Goal: Task Accomplishment & Management: Use online tool/utility

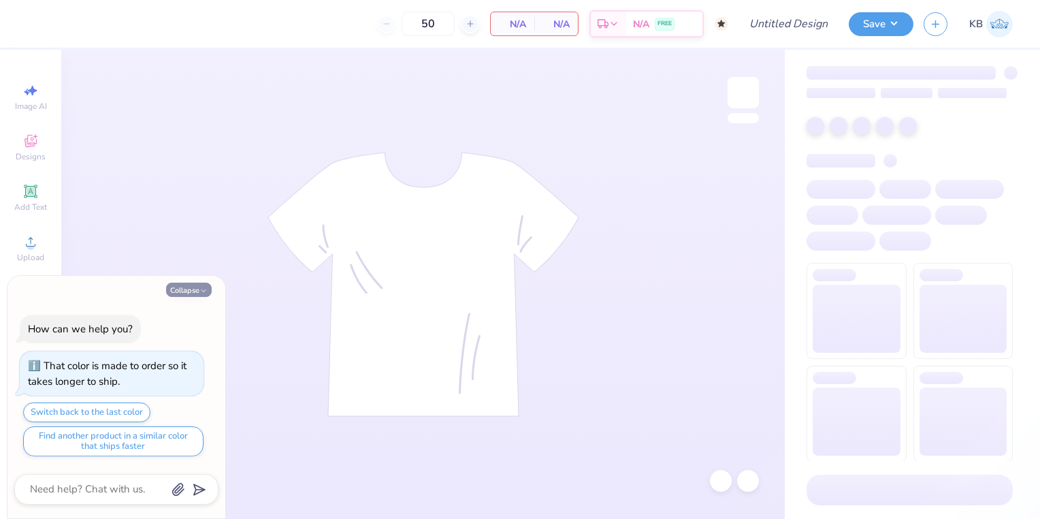
click at [188, 291] on button "Collapse" at bounding box center [189, 289] width 46 height 14
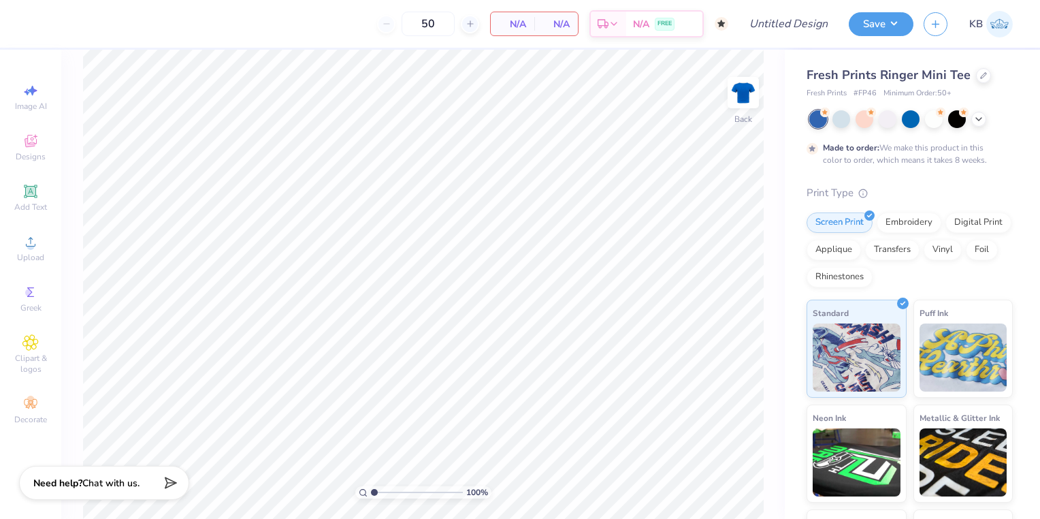
click at [188, 285] on button "Collapse" at bounding box center [189, 289] width 46 height 14
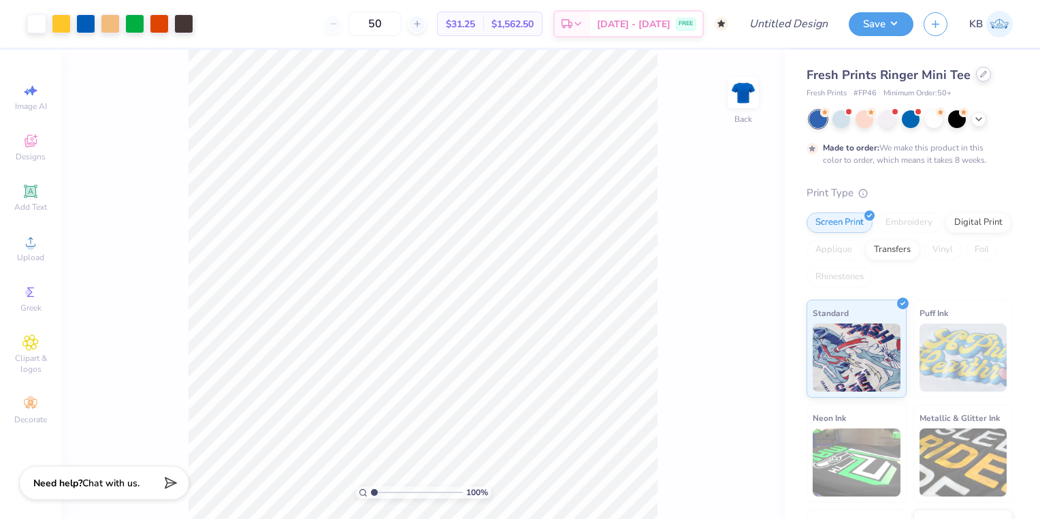
click at [976, 79] on div at bounding box center [983, 74] width 15 height 15
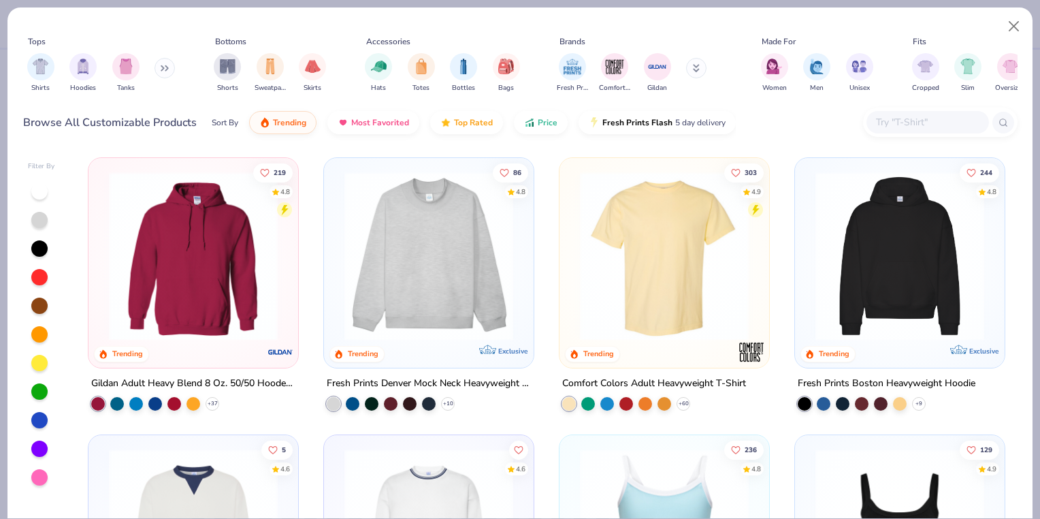
click at [691, 69] on button at bounding box center [696, 68] width 20 height 20
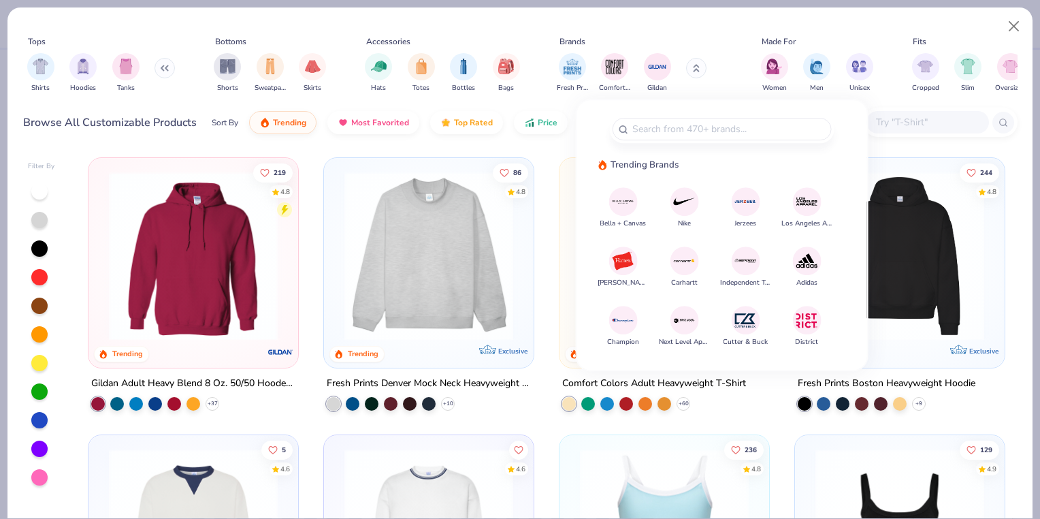
click at [616, 210] on img at bounding box center [623, 201] width 24 height 24
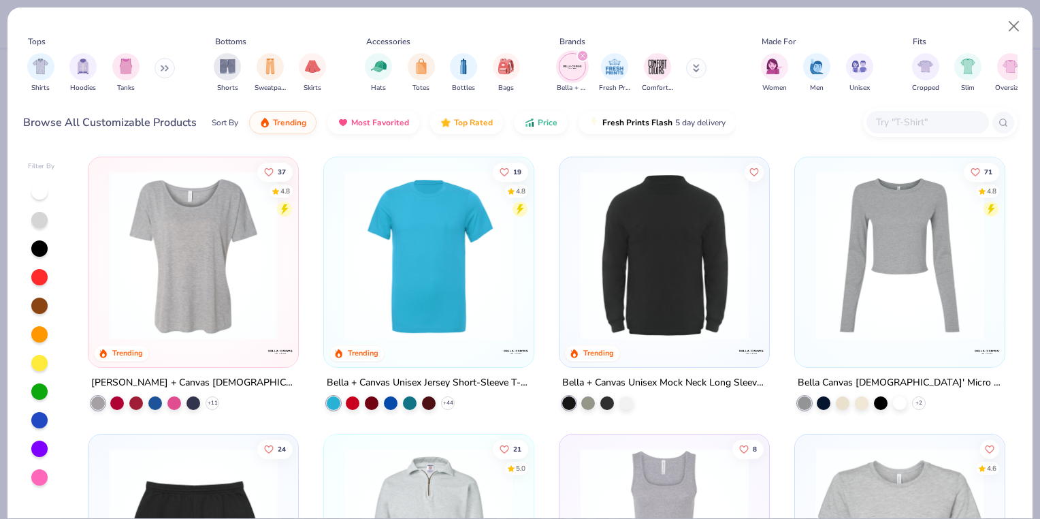
scroll to position [278, 0]
click at [425, 286] on img at bounding box center [429, 255] width 182 height 169
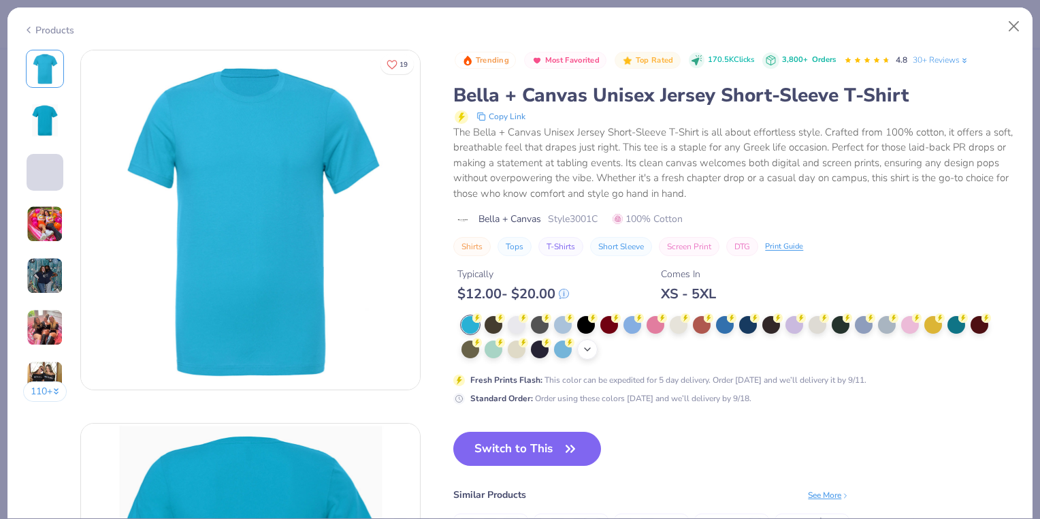
click at [591, 347] on icon at bounding box center [587, 349] width 11 height 11
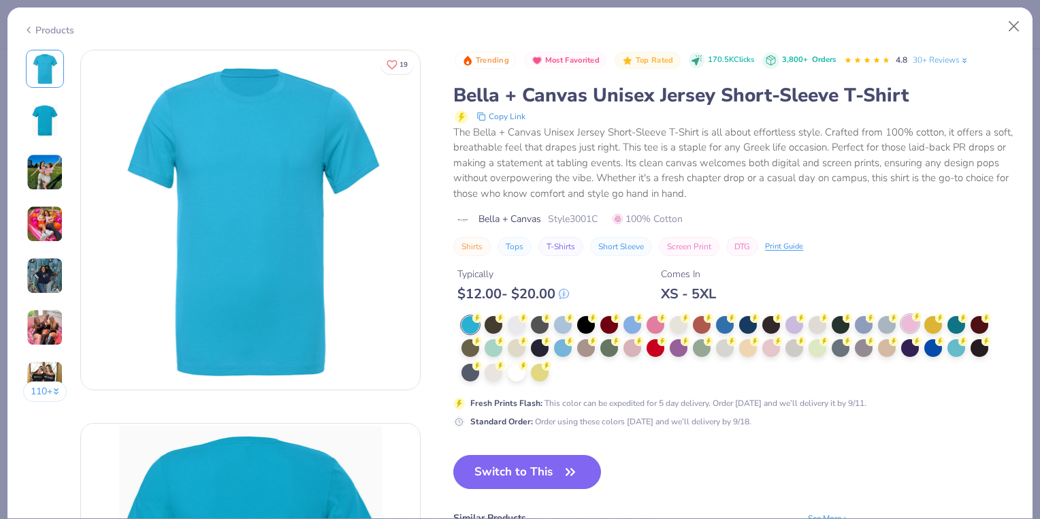
click at [909, 324] on div at bounding box center [910, 323] width 18 height 18
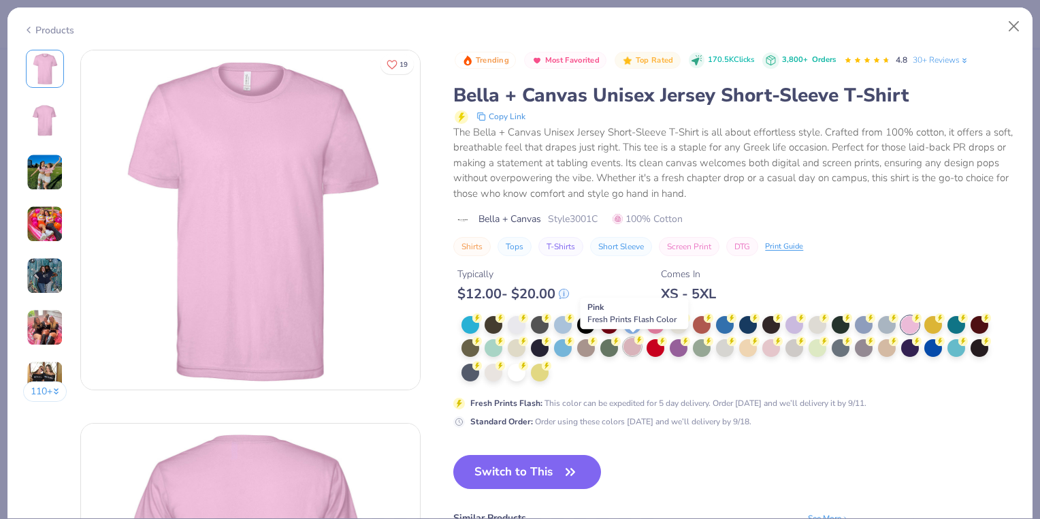
click at [631, 348] on div at bounding box center [632, 347] width 18 height 18
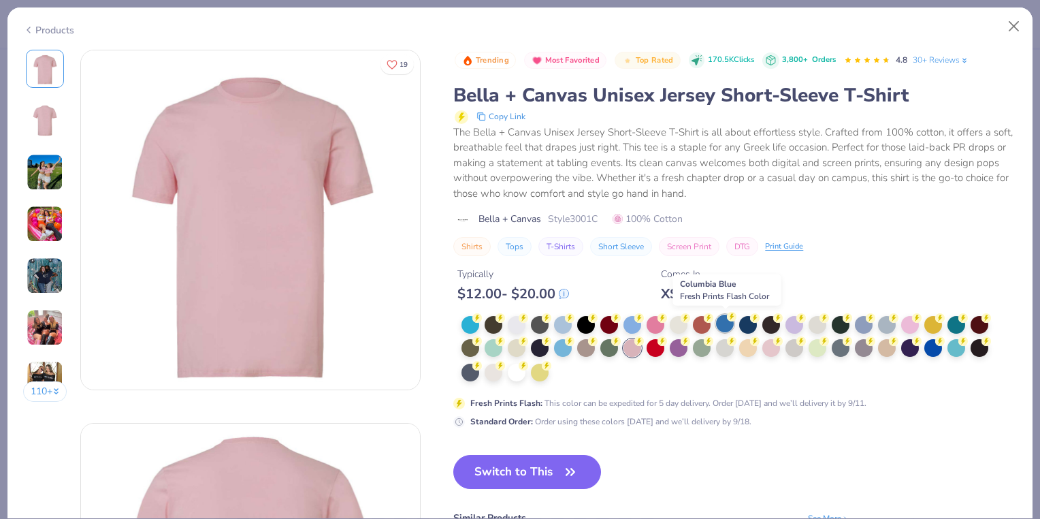
click at [732, 328] on div at bounding box center [725, 323] width 18 height 18
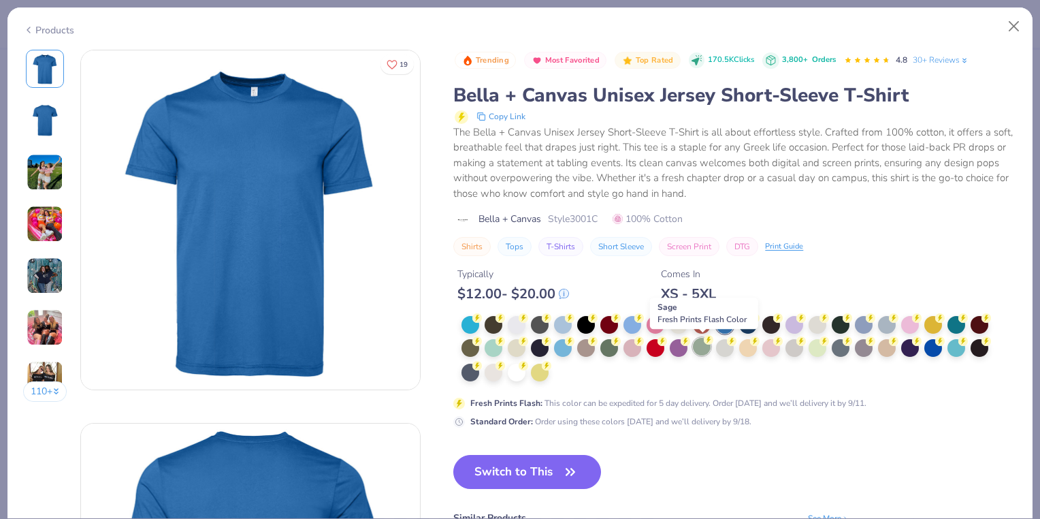
click at [702, 349] on div at bounding box center [702, 347] width 18 height 18
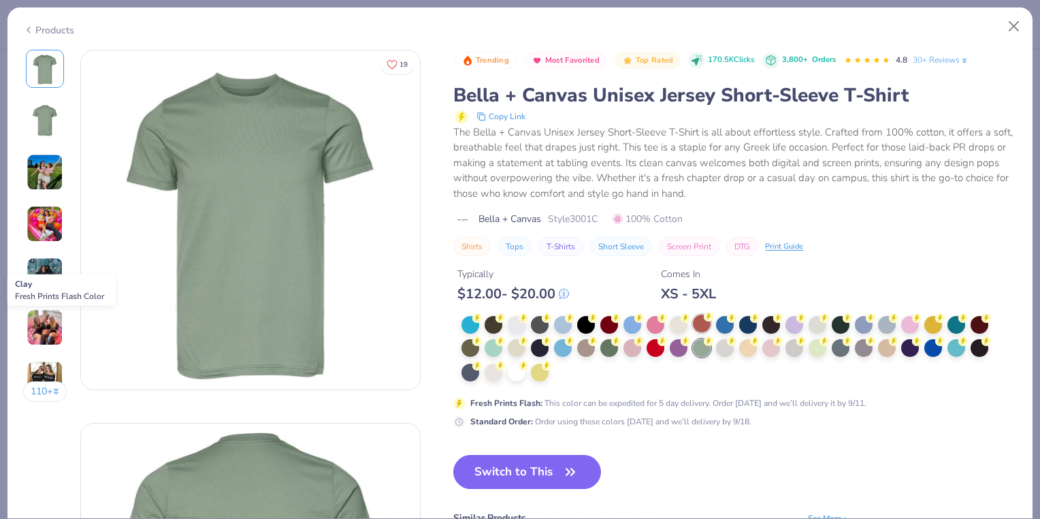
click at [705, 325] on div at bounding box center [702, 323] width 18 height 18
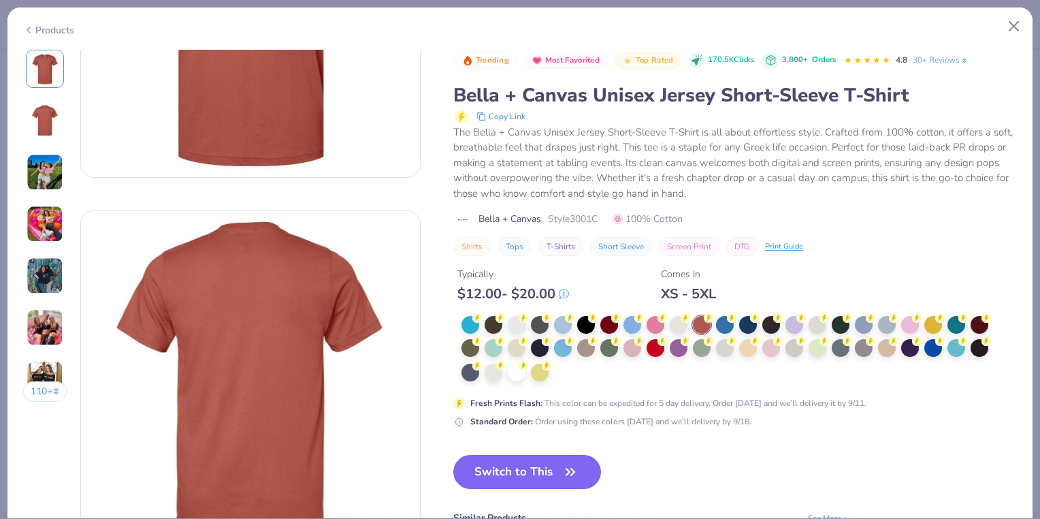
scroll to position [339, 0]
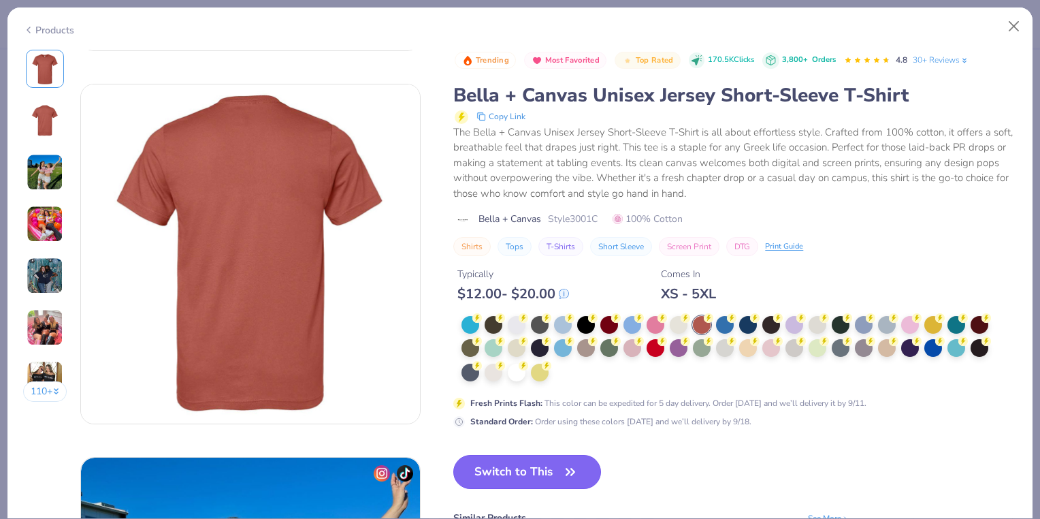
click at [587, 472] on button "Switch to This" at bounding box center [527, 472] width 148 height 34
click at [548, 465] on button "Switch to This" at bounding box center [527, 472] width 148 height 34
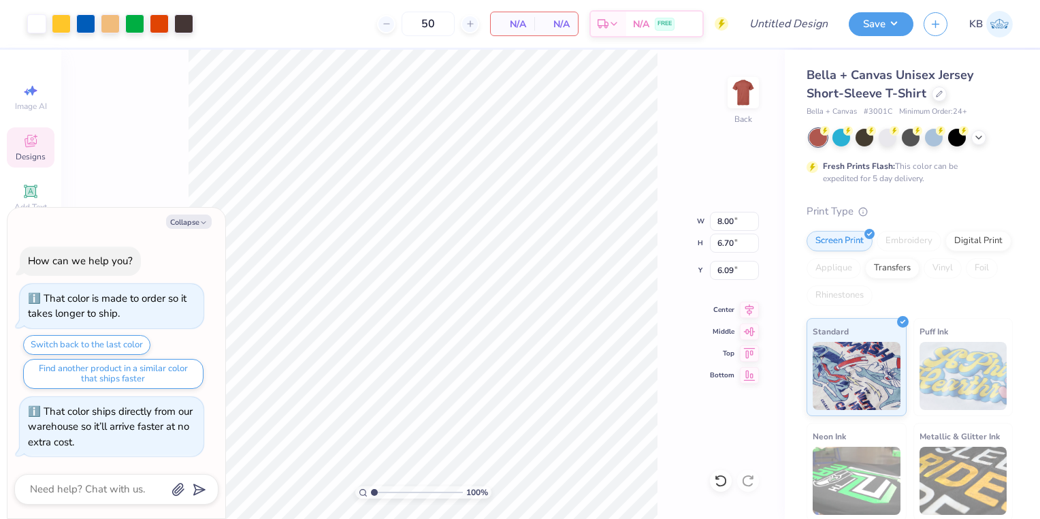
type textarea "x"
type input "9.82"
type input "8.23"
type input "4.56"
click at [678, 210] on div "100 % Back W 9.82 9.82 " H 8.23 8.23 " Y 4.56 4.56 " Center Middle Top Bottom" at bounding box center [422, 284] width 723 height 469
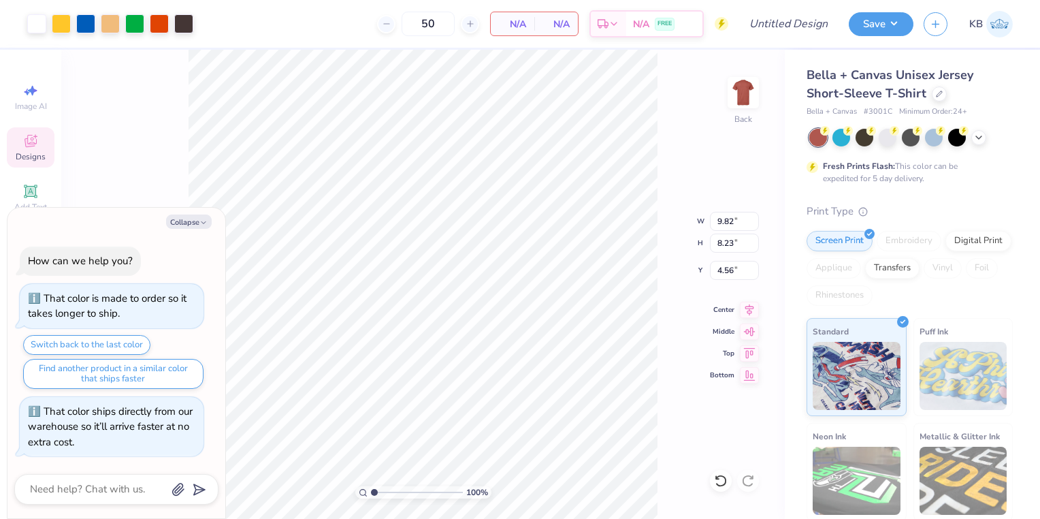
type textarea "x"
type input "3.38"
click at [188, 216] on button "Collapse" at bounding box center [189, 221] width 46 height 14
type textarea "x"
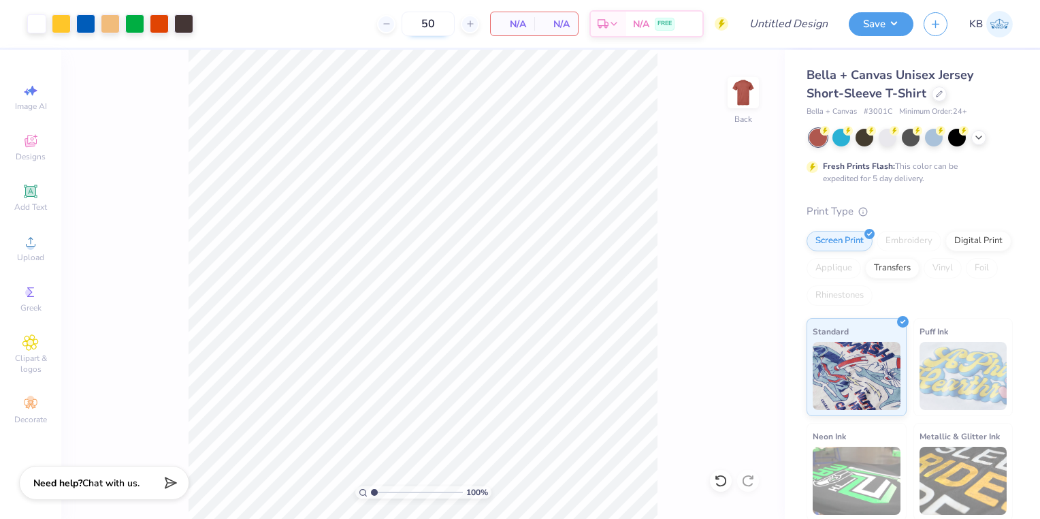
click at [434, 24] on input "50" at bounding box center [427, 24] width 53 height 24
type input "5"
type input "4"
type input "50"
click at [775, 32] on input "Design Title" at bounding box center [805, 23] width 67 height 27
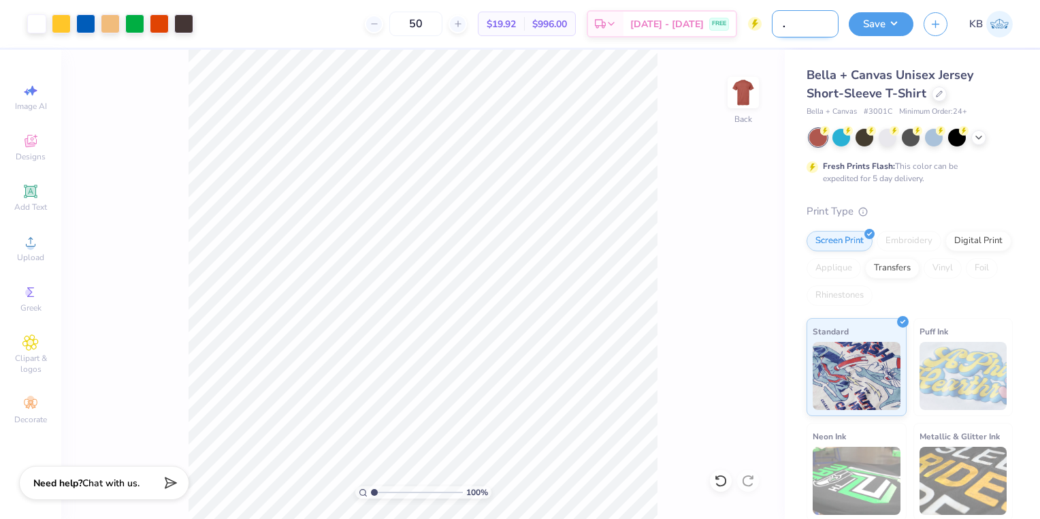
scroll to position [0, 54]
type input "hotdogs for hearing"
click at [894, 16] on button "Save" at bounding box center [881, 22] width 65 height 24
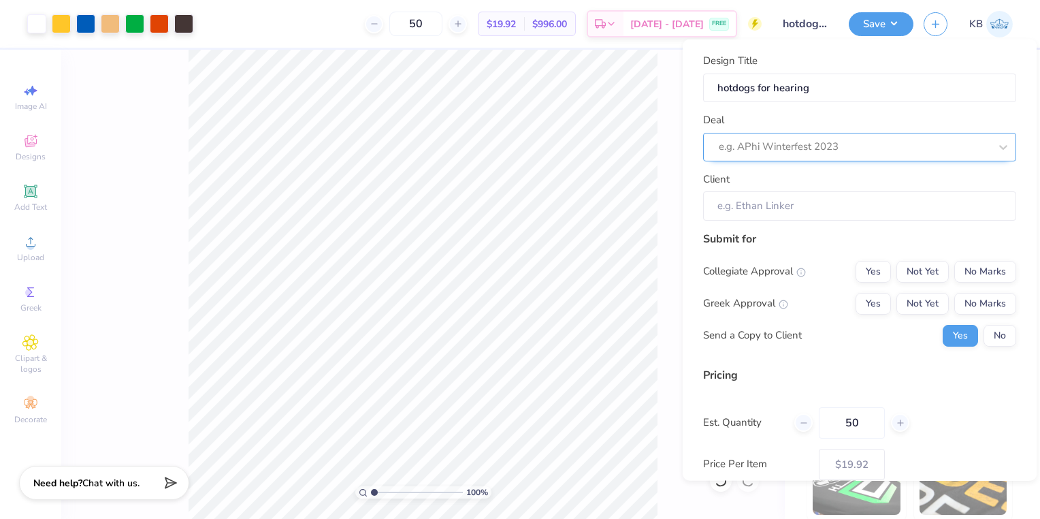
click at [800, 154] on div at bounding box center [854, 146] width 271 height 18
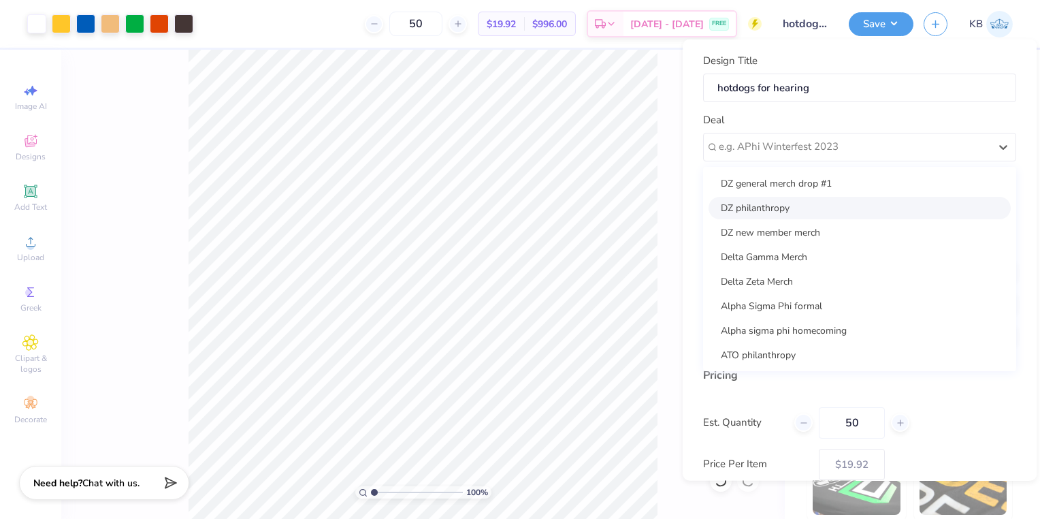
click at [789, 206] on div "DZ philanthropy" at bounding box center [859, 207] width 302 height 22
type input "Taylor K"
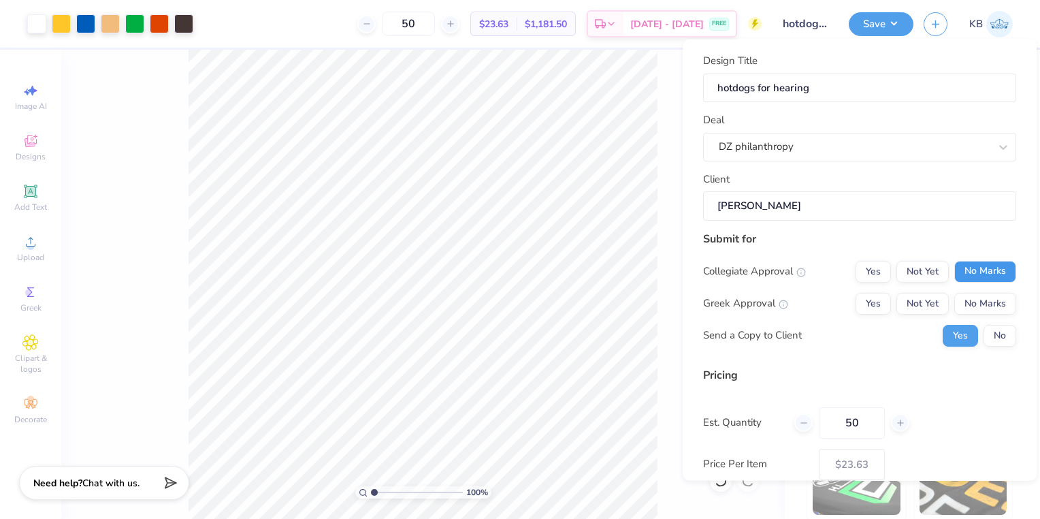
click at [959, 271] on button "No Marks" at bounding box center [985, 271] width 62 height 22
click at [934, 304] on button "Not Yet" at bounding box center [922, 303] width 52 height 22
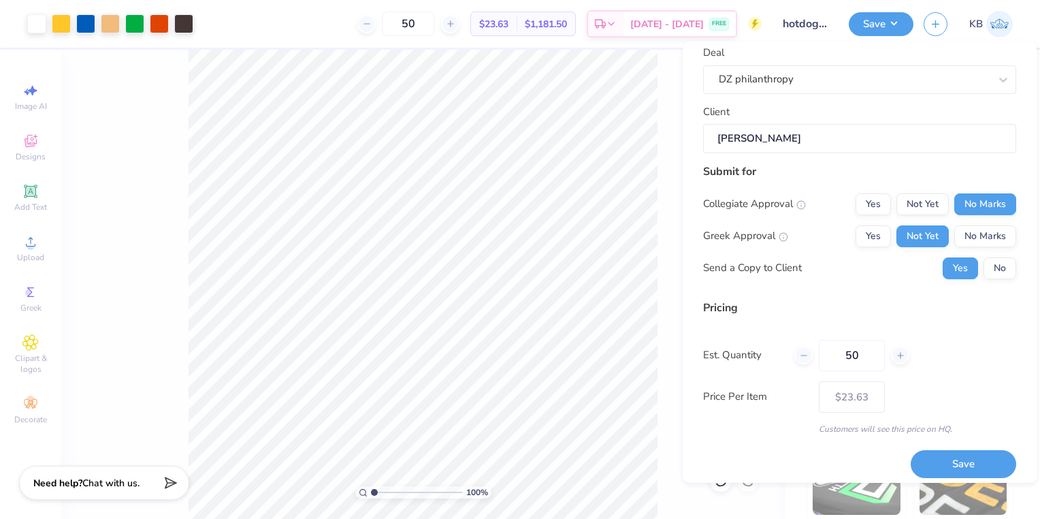
scroll to position [73, 0]
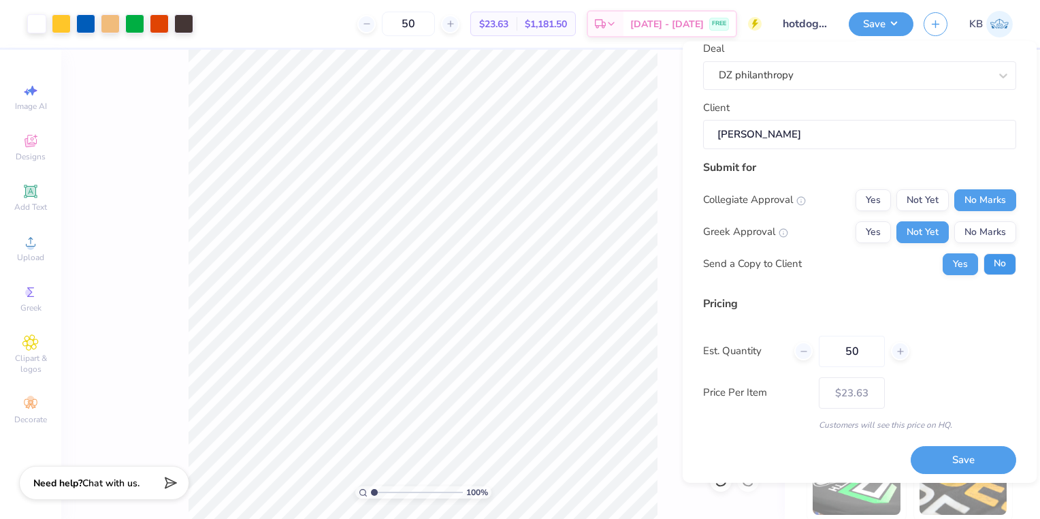
click at [1000, 262] on button "No" at bounding box center [999, 263] width 33 height 22
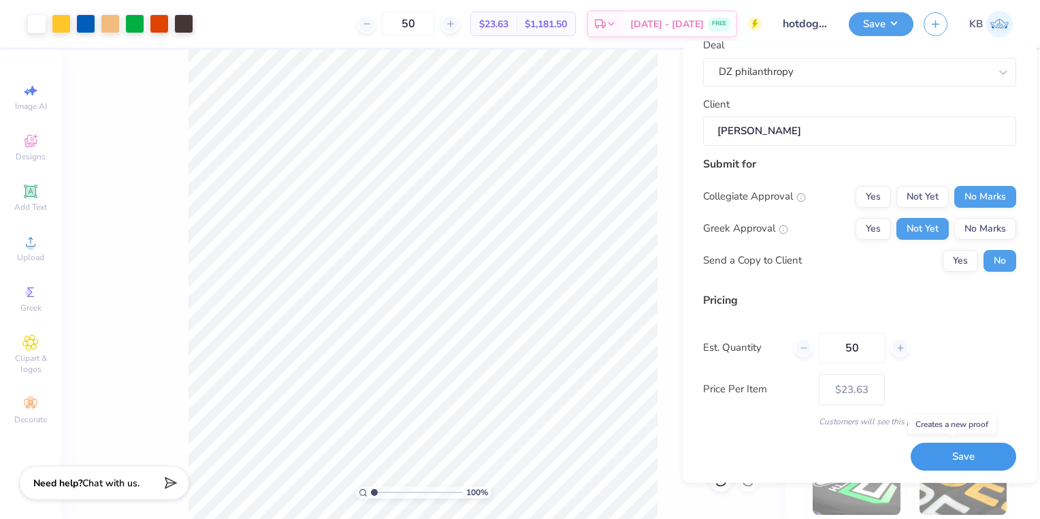
click at [938, 456] on button "Save" at bounding box center [962, 456] width 105 height 28
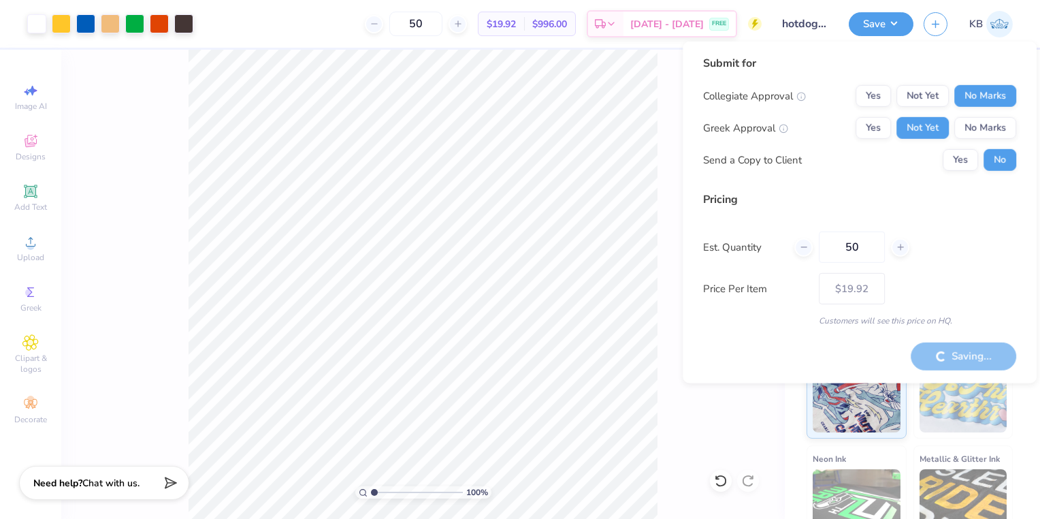
type input "– –"
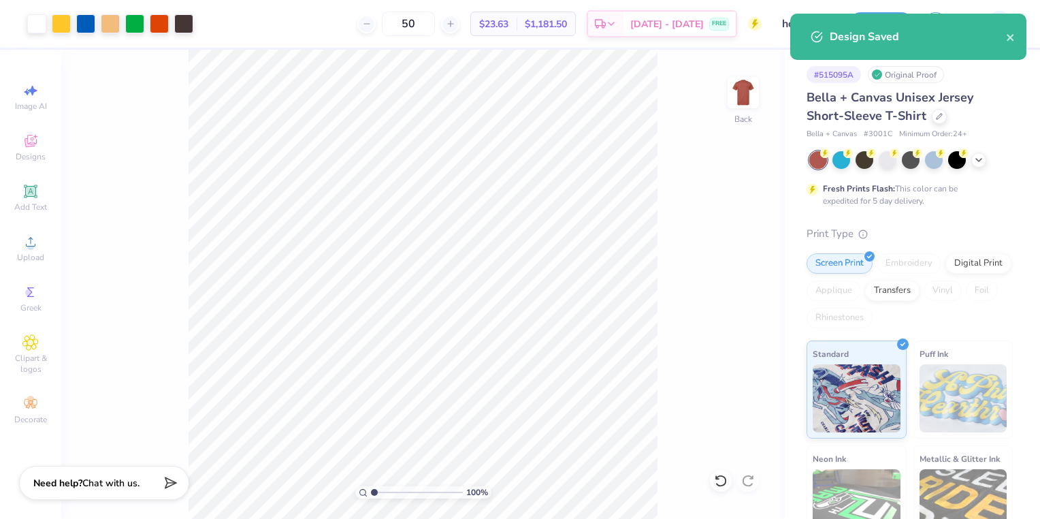
click at [744, 257] on div "100 % Back" at bounding box center [422, 284] width 723 height 469
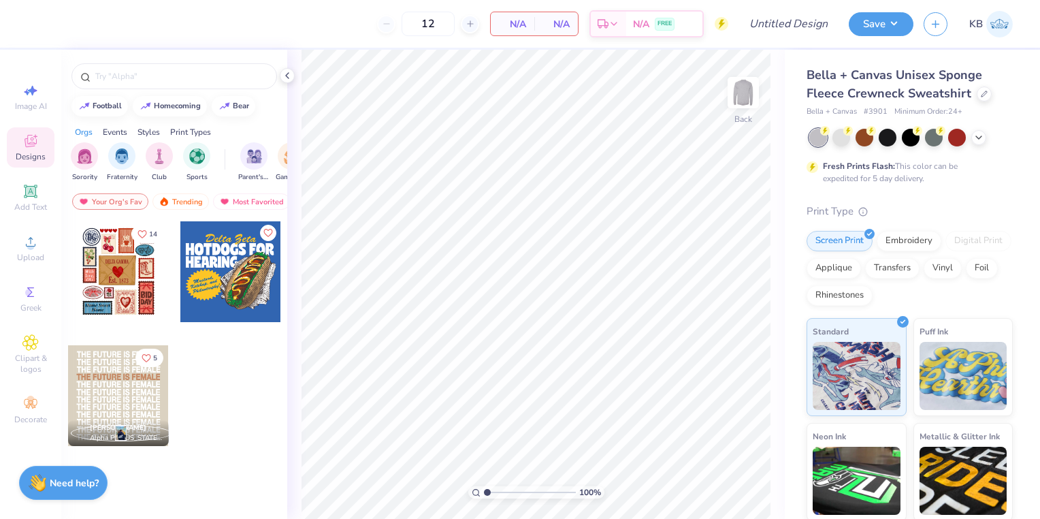
click at [125, 268] on div at bounding box center [118, 271] width 101 height 101
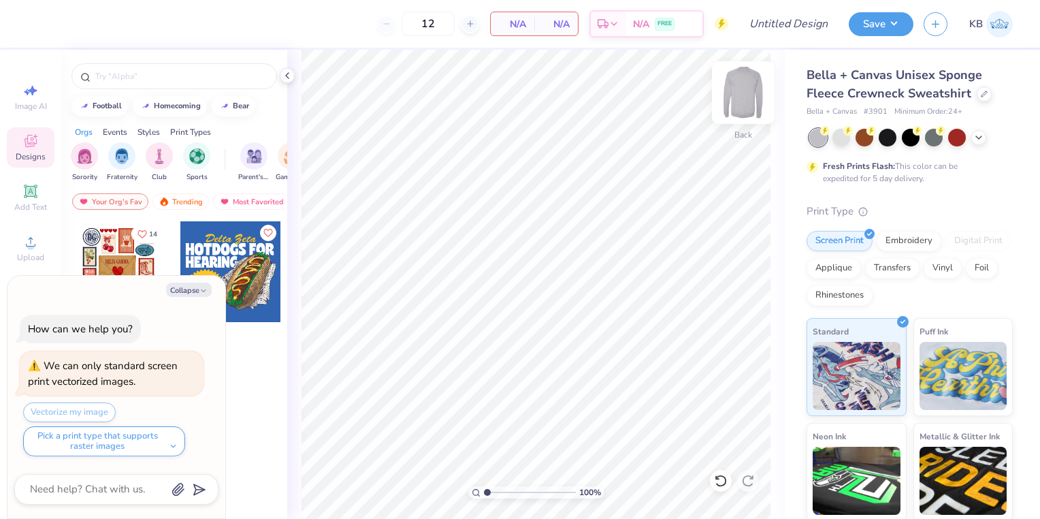
click at [745, 105] on img at bounding box center [743, 92] width 54 height 54
click at [116, 256] on div at bounding box center [118, 271] width 101 height 101
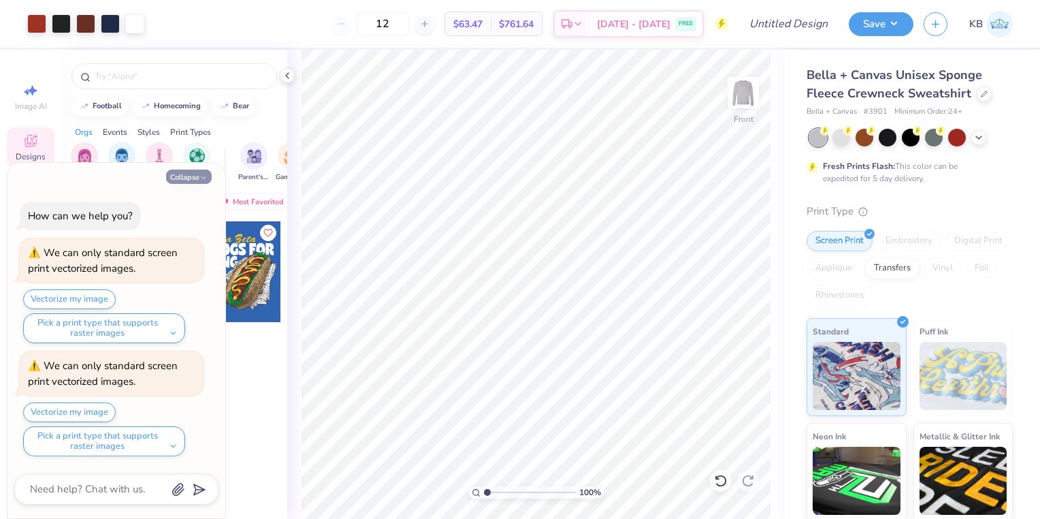
click at [191, 178] on button "Collapse" at bounding box center [189, 176] width 46 height 14
type textarea "x"
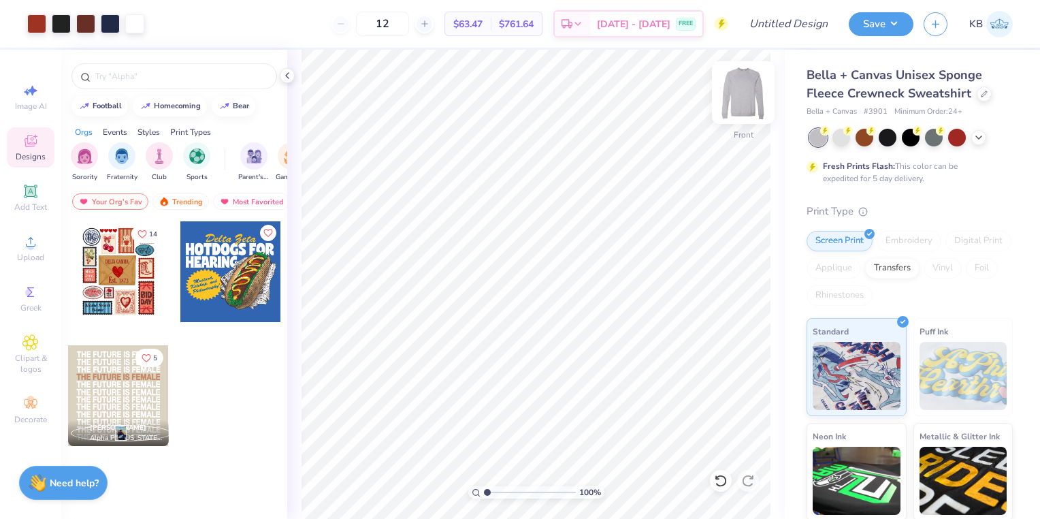
click at [737, 96] on img at bounding box center [743, 92] width 54 height 54
click at [286, 77] on icon at bounding box center [287, 75] width 11 height 11
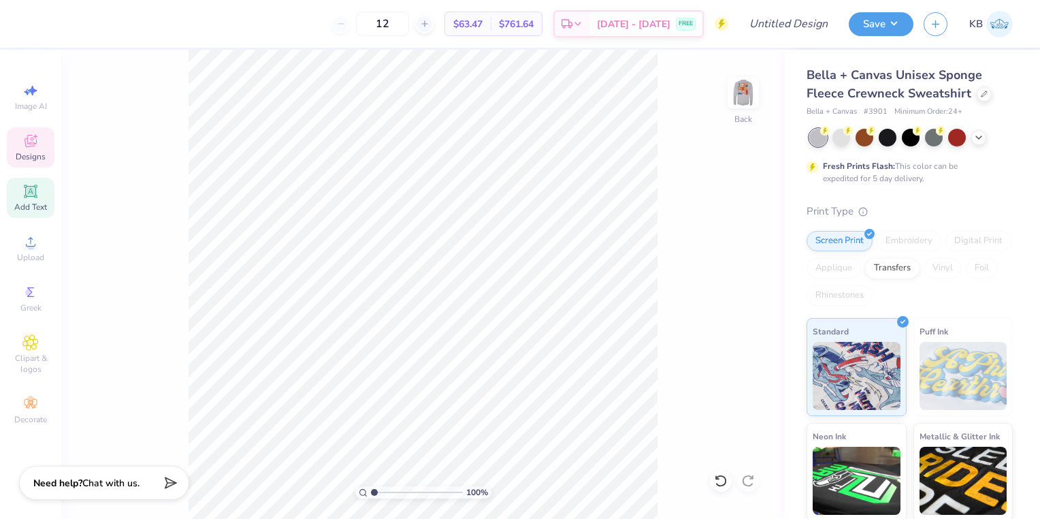
click at [19, 203] on span "Add Text" at bounding box center [30, 206] width 33 height 11
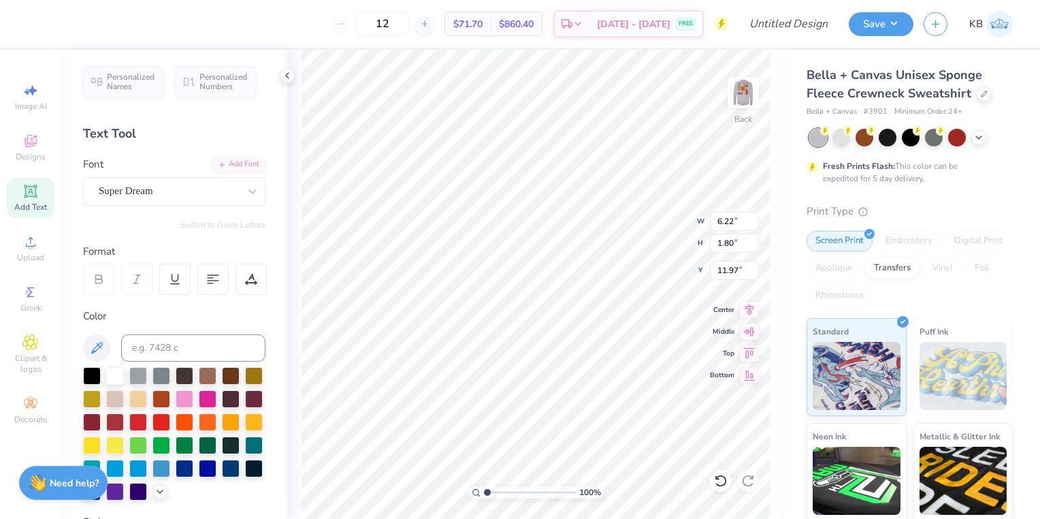
scroll to position [11, 1]
type textarea "De;ta"
